Goal: Navigation & Orientation: Understand site structure

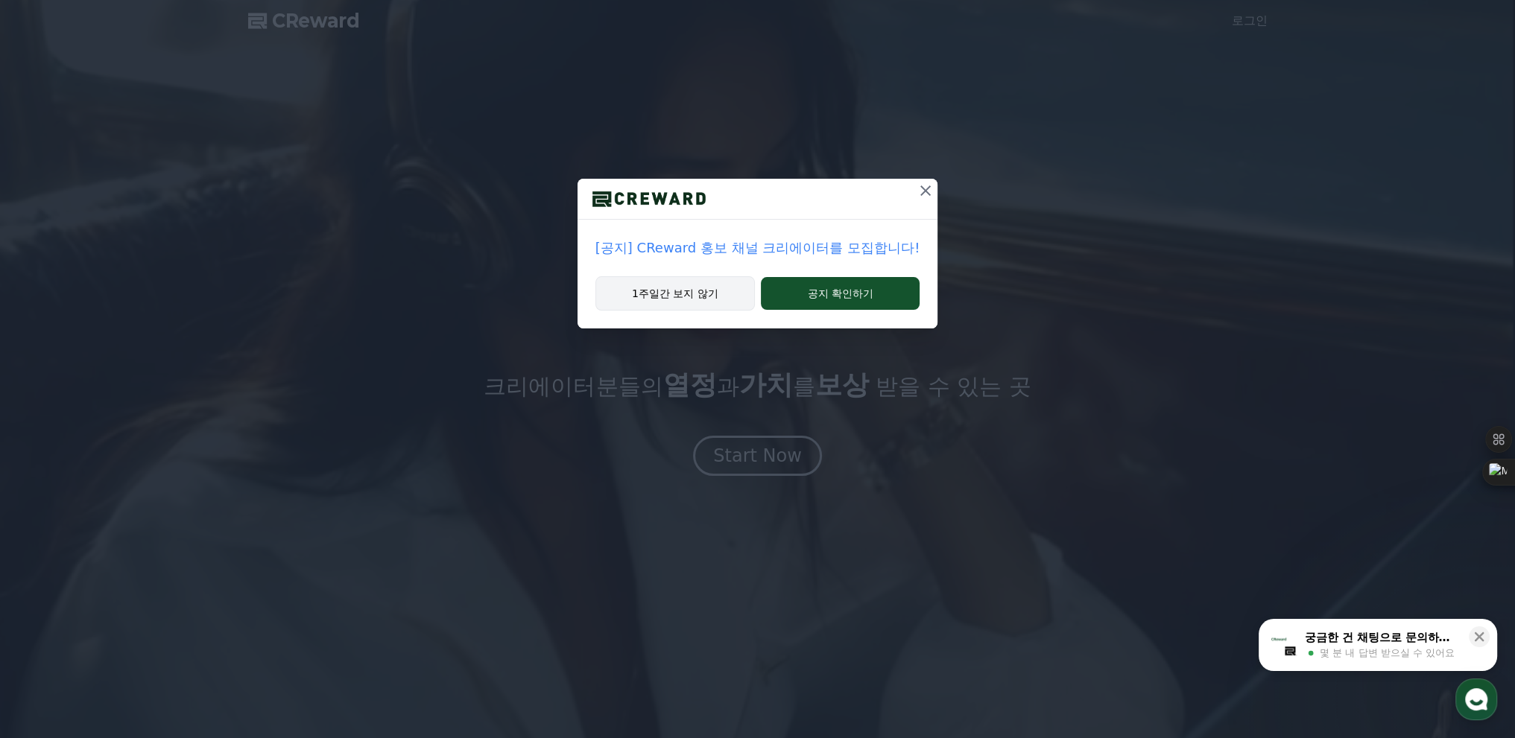
click at [730, 301] on button "1주일간 보지 않기" at bounding box center [674, 293] width 159 height 34
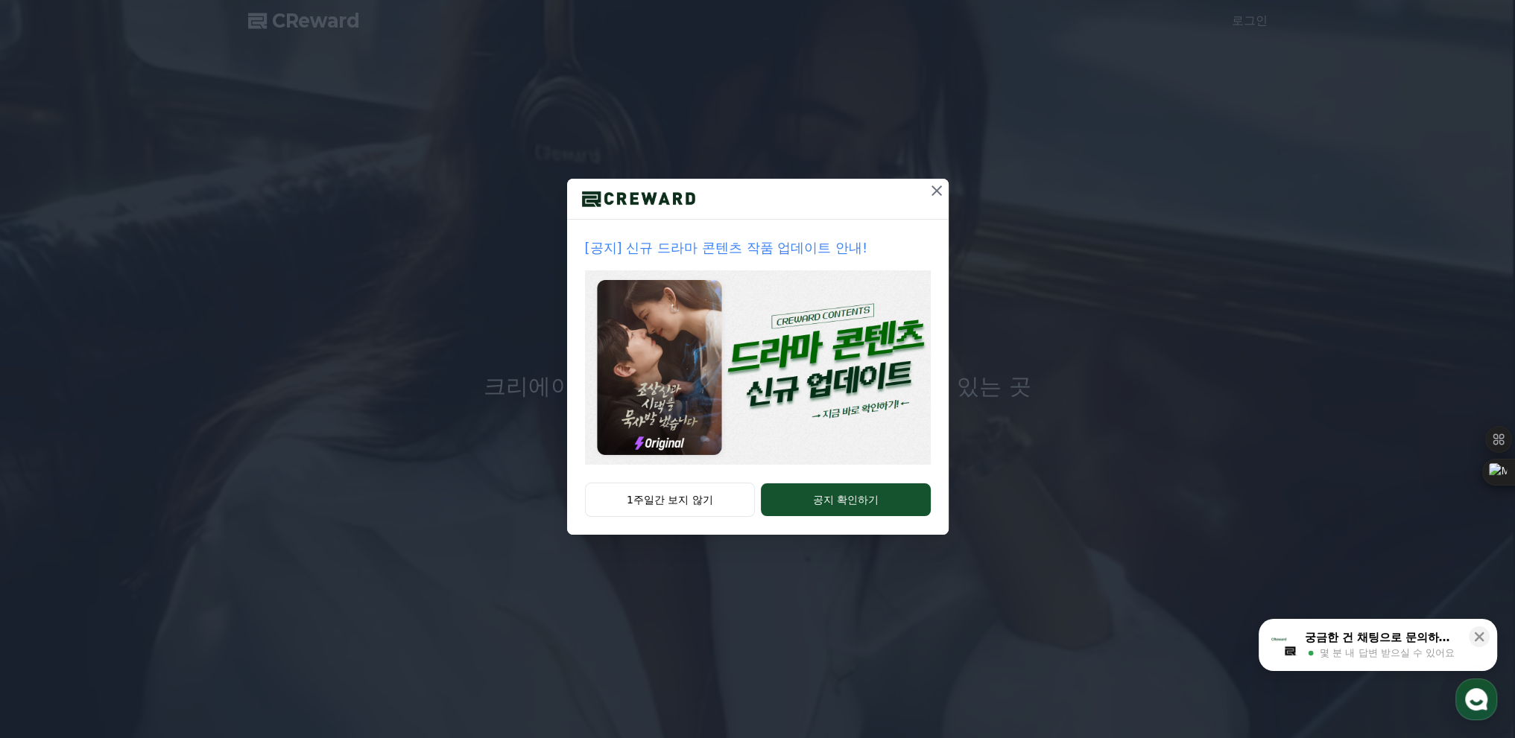
click at [805, 347] on img at bounding box center [758, 367] width 346 height 194
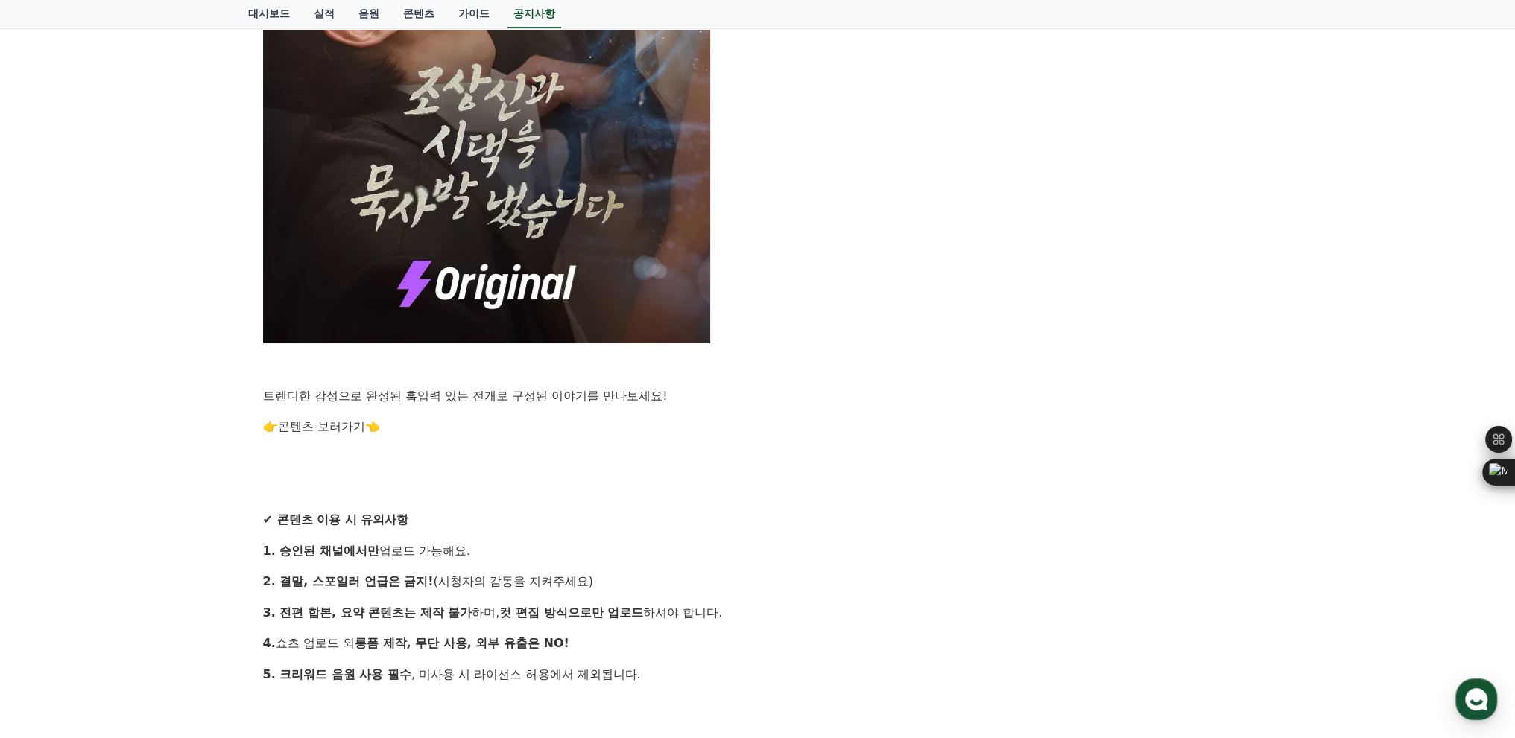
scroll to position [1043, 0]
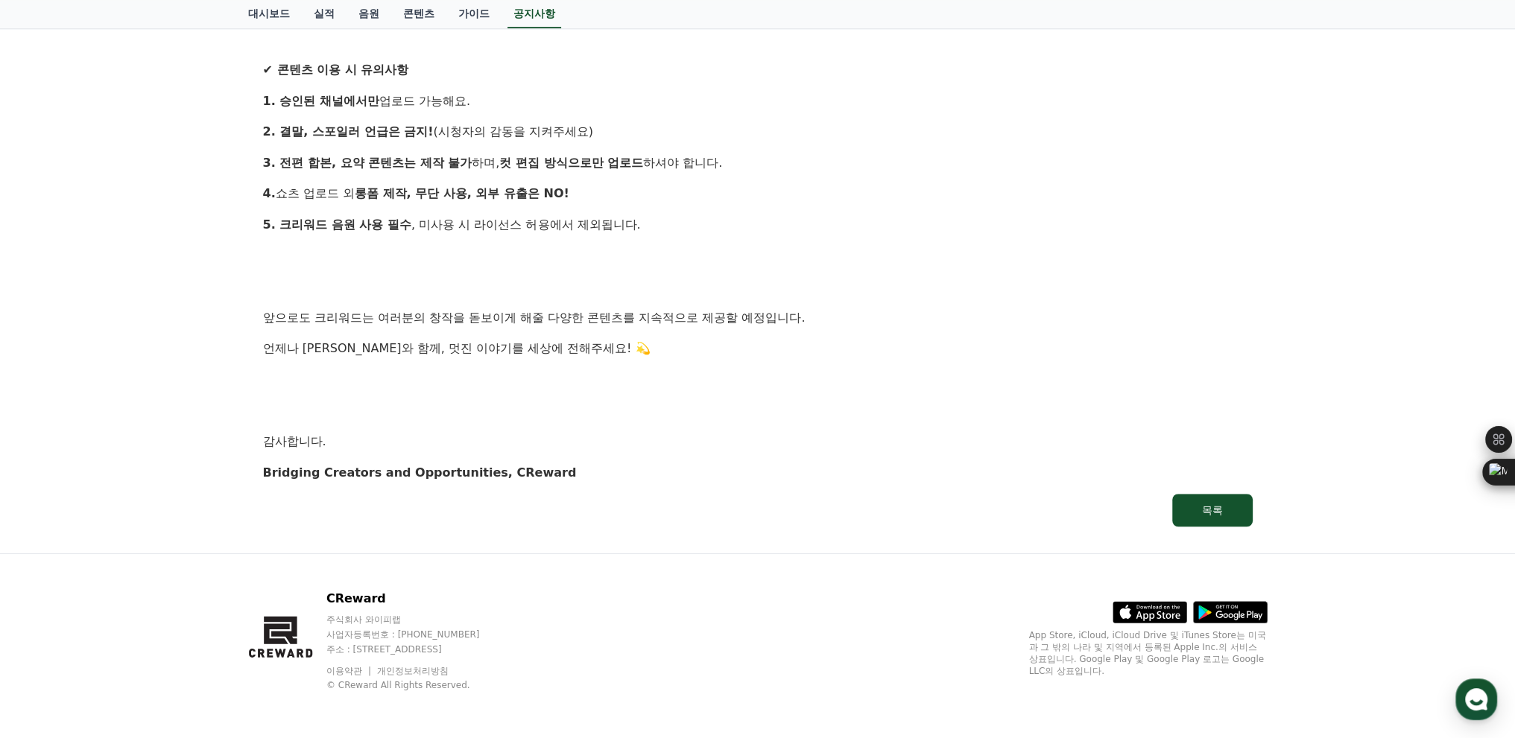
drag, startPoint x: 762, startPoint y: 414, endPoint x: 754, endPoint y: 339, distance: 74.9
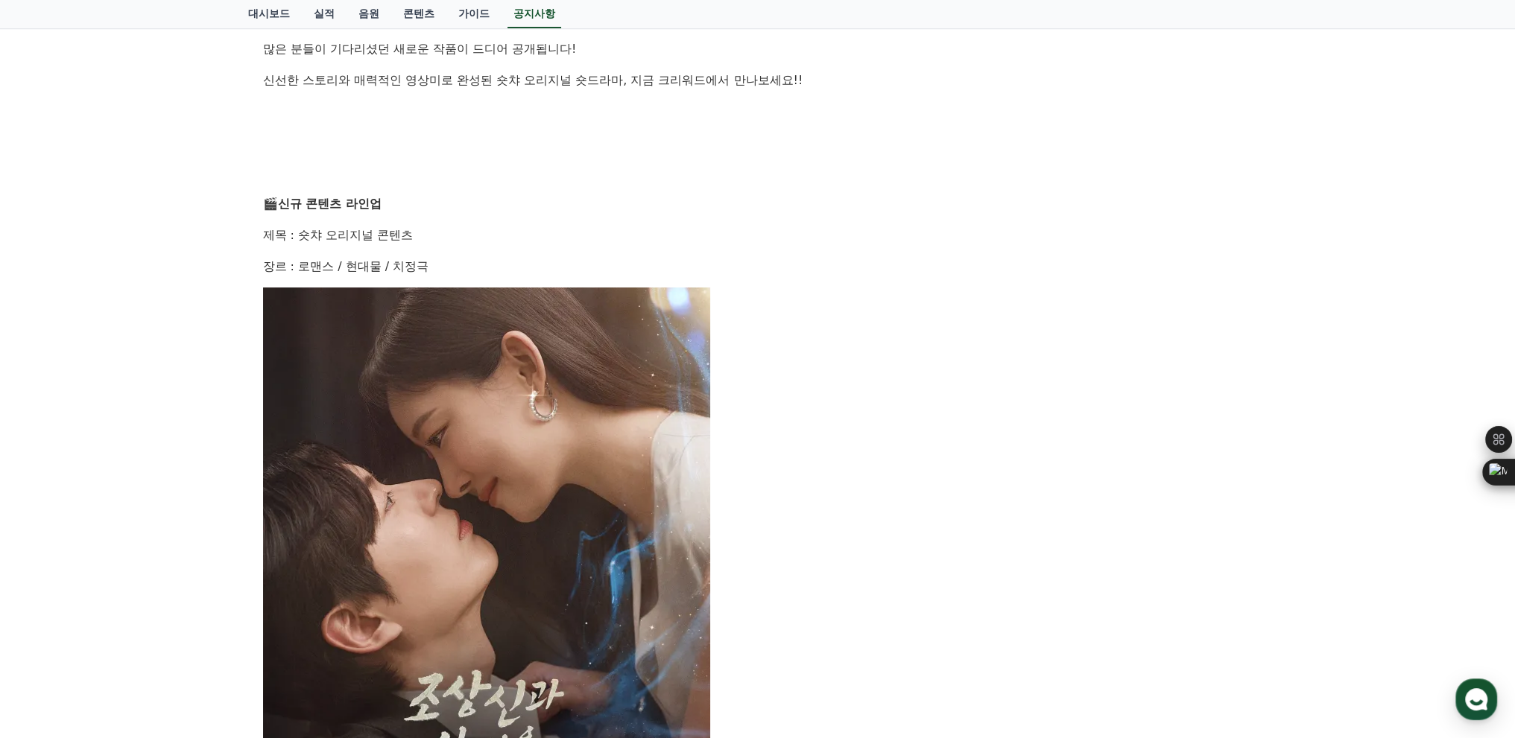
scroll to position [0, 0]
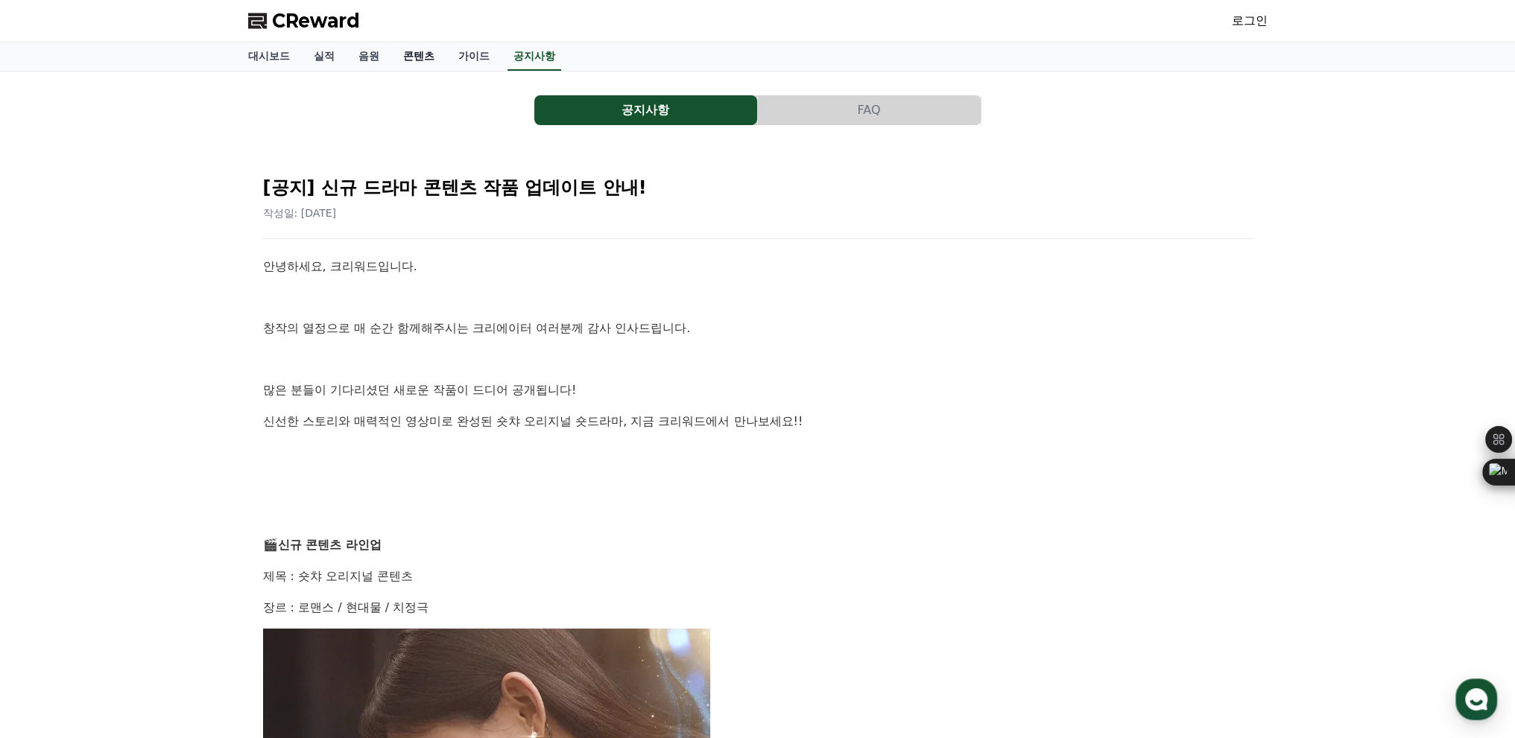
click at [418, 60] on link "콘텐츠" at bounding box center [418, 56] width 55 height 28
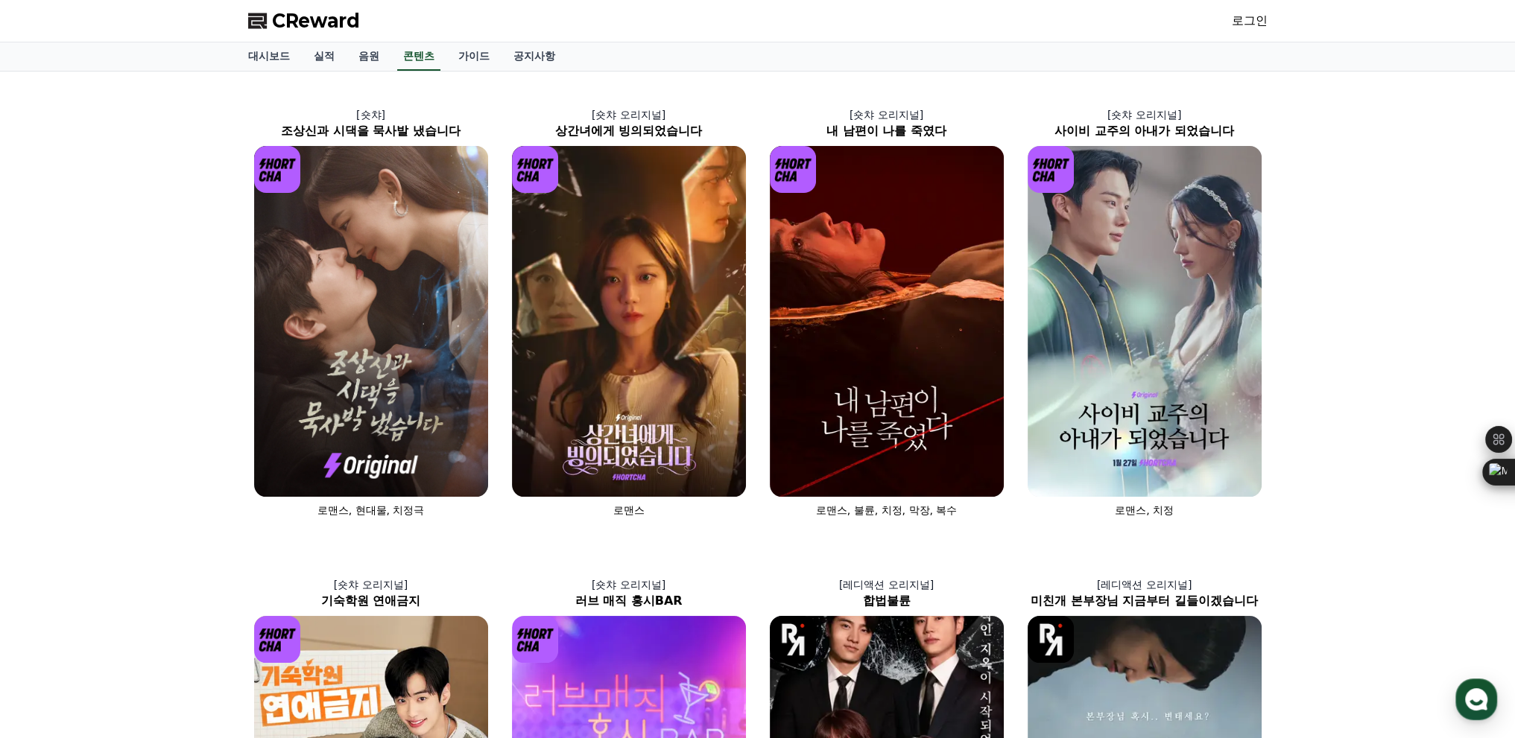
click at [475, 34] on div "CReward 로그인" at bounding box center [757, 21] width 1043 height 42
click at [475, 52] on link "가이드" at bounding box center [473, 56] width 55 height 28
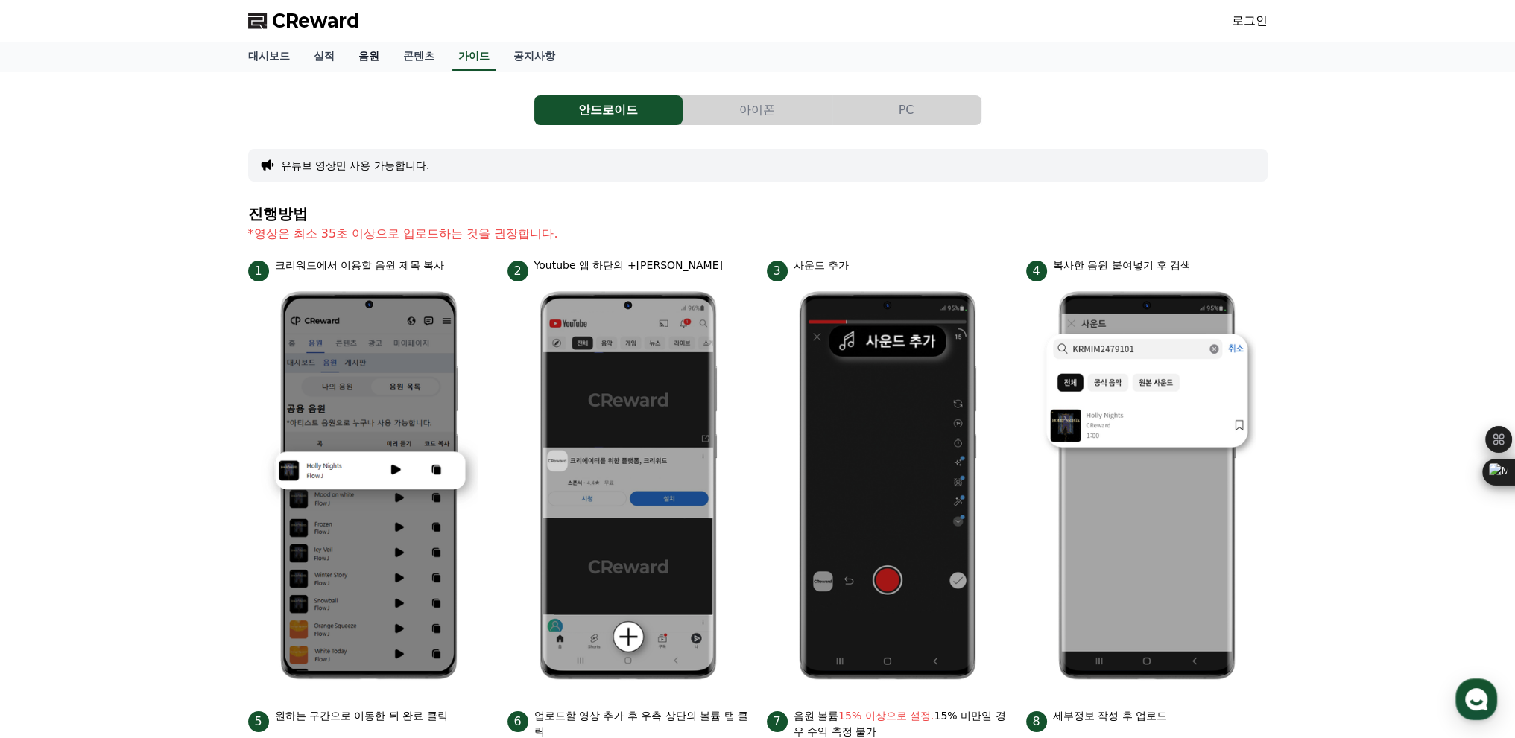
click at [364, 57] on link "음원" at bounding box center [369, 56] width 45 height 28
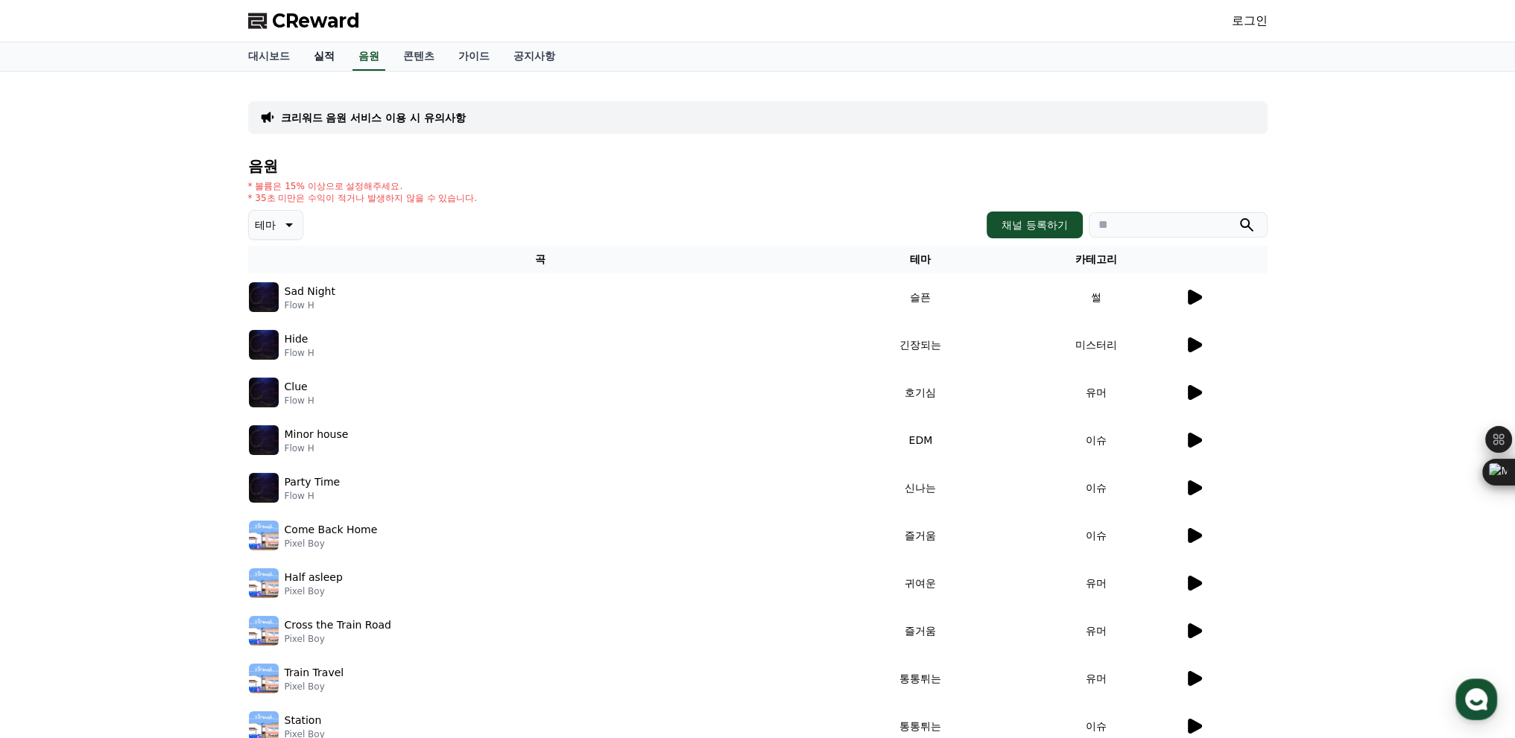
click at [328, 55] on link "실적" at bounding box center [324, 56] width 45 height 28
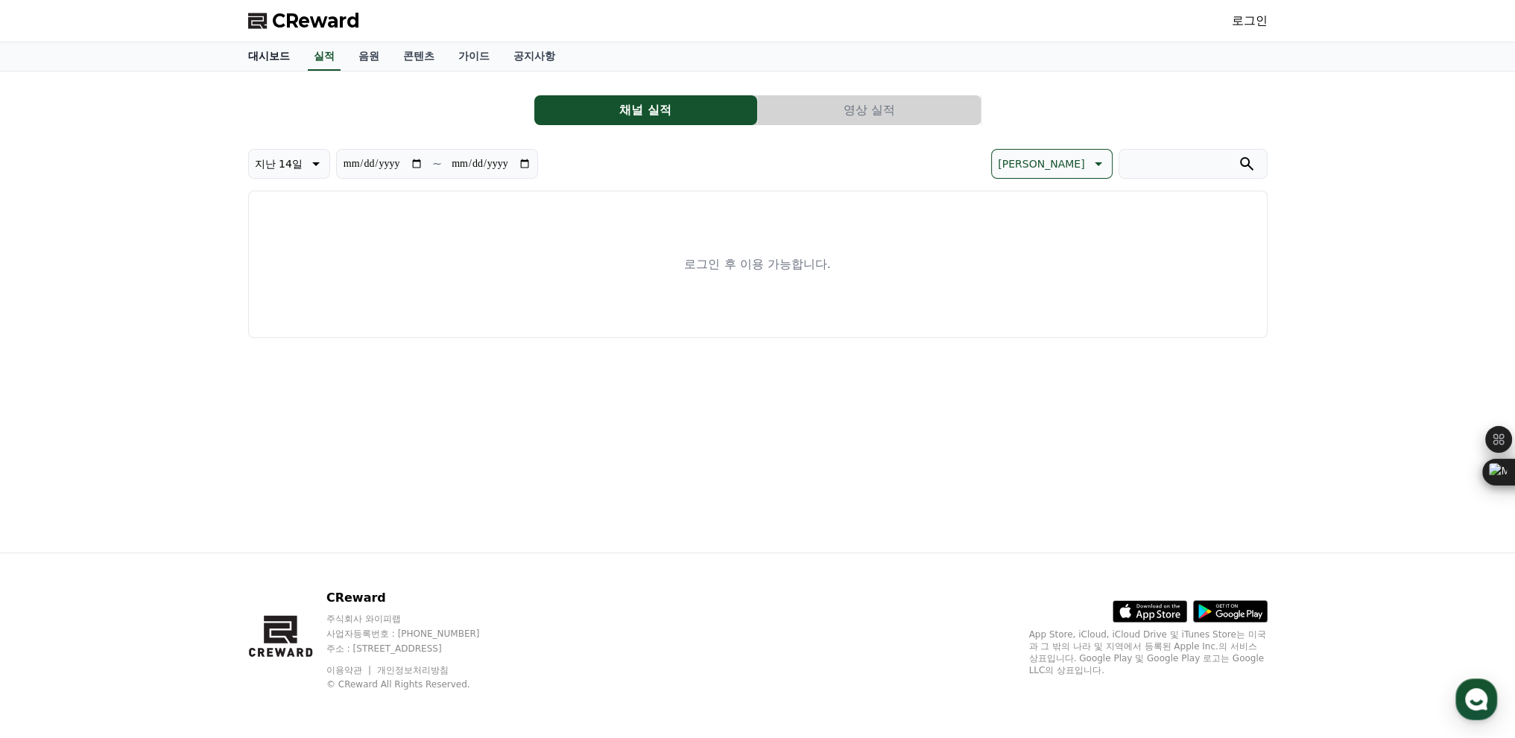
click at [289, 63] on link "대시보드" at bounding box center [269, 56] width 66 height 28
